Goal: Information Seeking & Learning: Learn about a topic

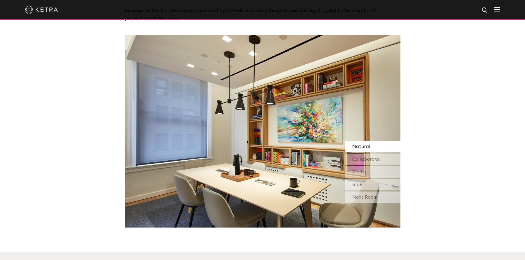
scroll to position [523, 0]
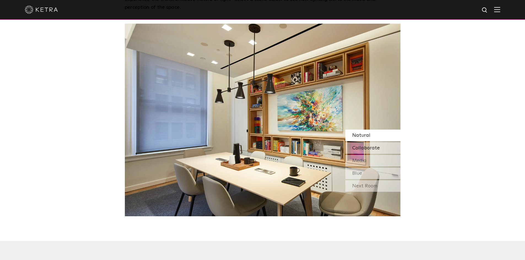
click at [387, 142] on div "Collaborate" at bounding box center [372, 148] width 55 height 12
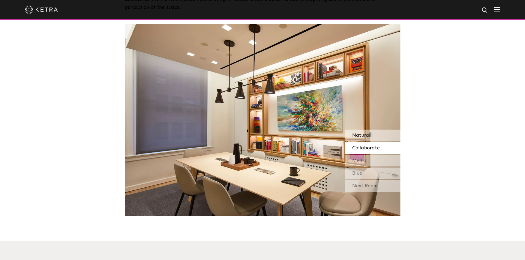
click at [365, 133] on span "Natural" at bounding box center [361, 135] width 18 height 5
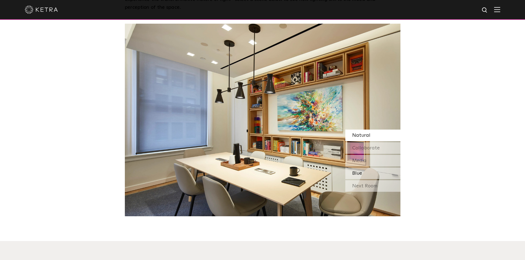
click at [369, 168] on div "Blue" at bounding box center [372, 174] width 55 height 12
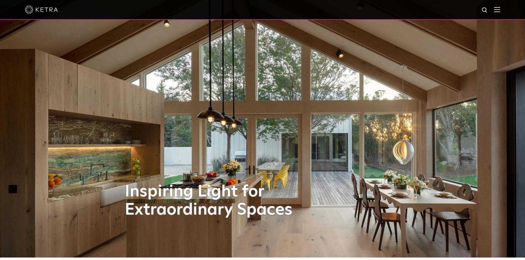
scroll to position [0, 0]
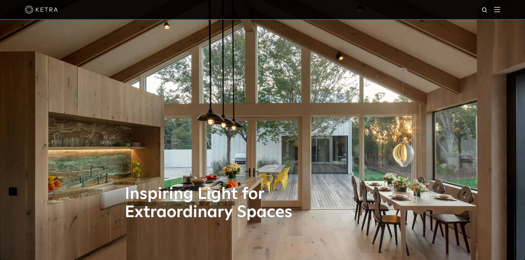
click at [500, 14] on div at bounding box center [262, 9] width 475 height 19
click at [500, 11] on img at bounding box center [497, 9] width 6 height 5
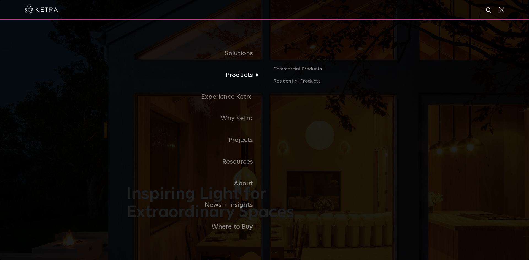
click at [239, 77] on link "Products" at bounding box center [196, 75] width 138 height 22
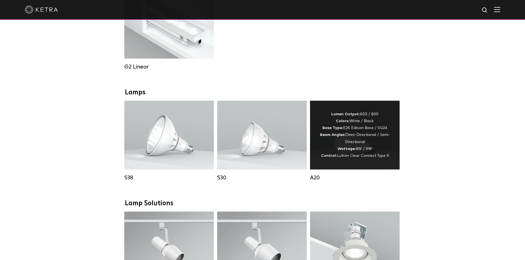
scroll to position [330, 0]
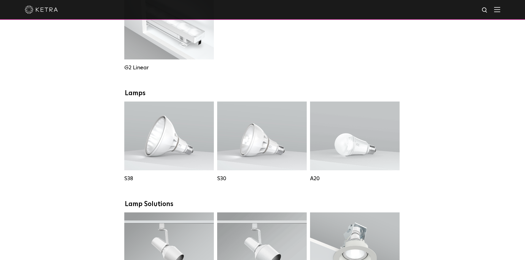
click at [464, 149] on div "Downlights D2 Downlight Family Lumen Output: 1200 Colors: White / Black / Gloss…" at bounding box center [262, 206] width 525 height 855
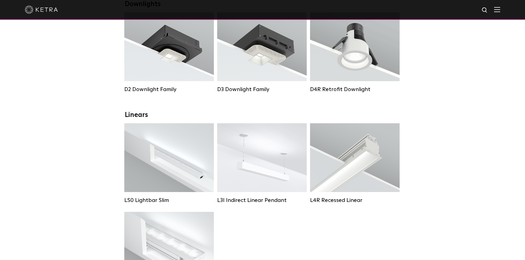
scroll to position [0, 0]
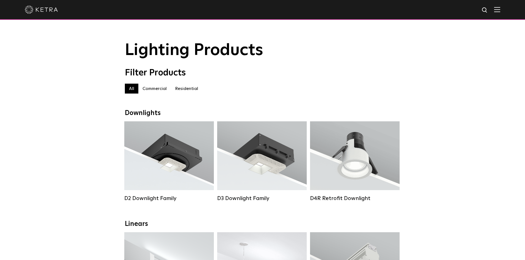
click at [180, 93] on label "Residential" at bounding box center [186, 89] width 31 height 10
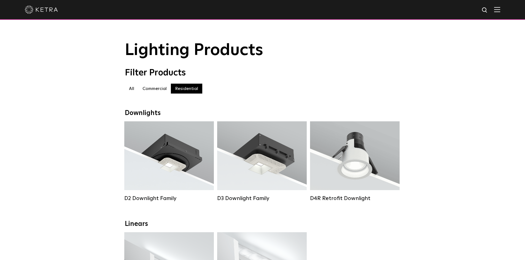
click at [157, 90] on label "Commercial" at bounding box center [154, 89] width 32 height 10
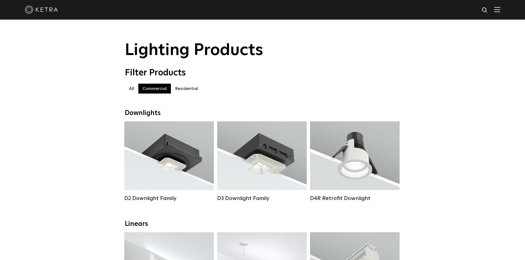
click at [141, 89] on label "Commercial" at bounding box center [154, 89] width 32 height 10
click at [137, 89] on label "All" at bounding box center [131, 89] width 13 height 10
click at [145, 88] on label "Commercial" at bounding box center [154, 89] width 32 height 10
click at [136, 89] on label "All" at bounding box center [131, 89] width 13 height 10
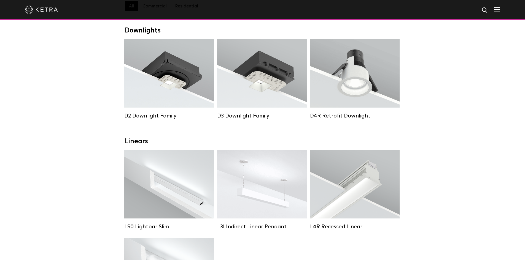
scroll to position [220, 0]
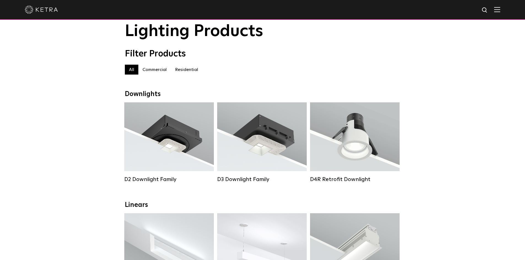
scroll to position [0, 0]
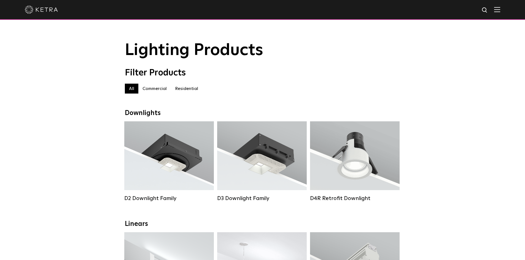
click at [32, 9] on img at bounding box center [41, 10] width 33 height 8
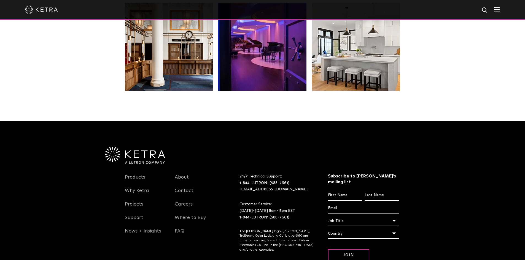
scroll to position [1158, 0]
